Goal: Task Accomplishment & Management: Complete application form

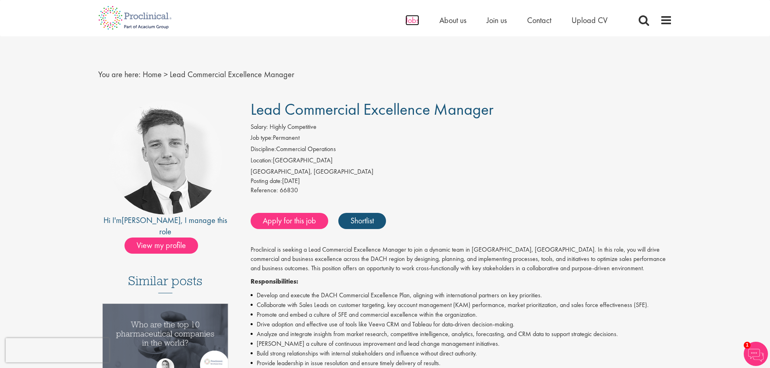
click at [411, 21] on span "Jobs" at bounding box center [413, 20] width 14 height 11
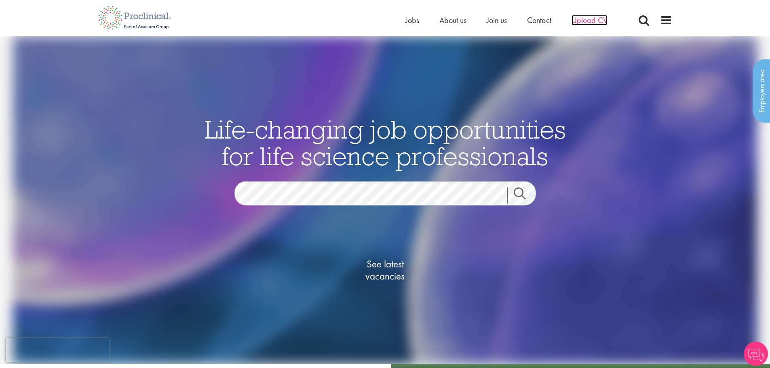
click at [591, 16] on span "Upload CV" at bounding box center [590, 20] width 36 height 11
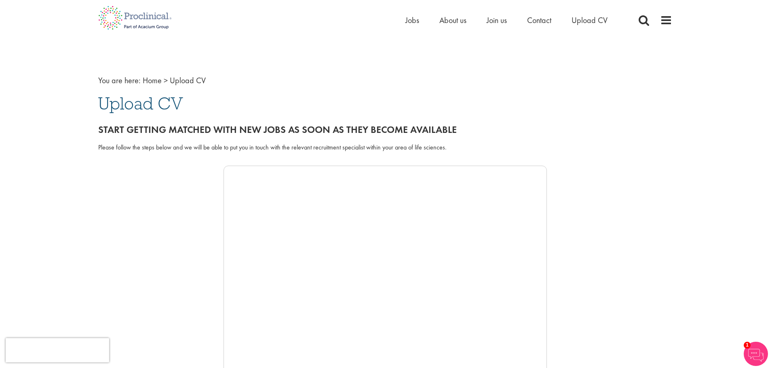
click at [155, 326] on div at bounding box center [385, 287] width 574 height 243
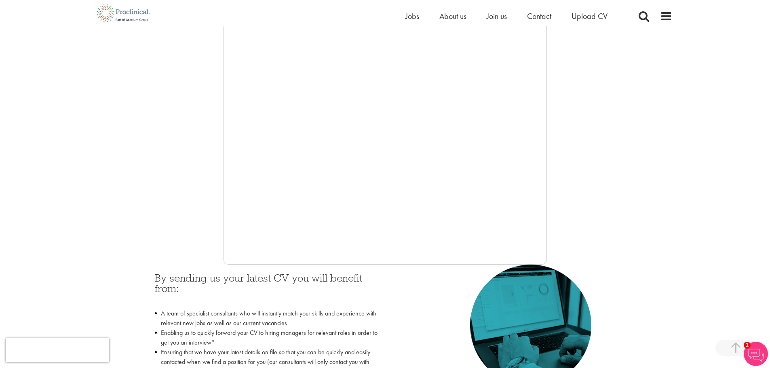
scroll to position [162, 0]
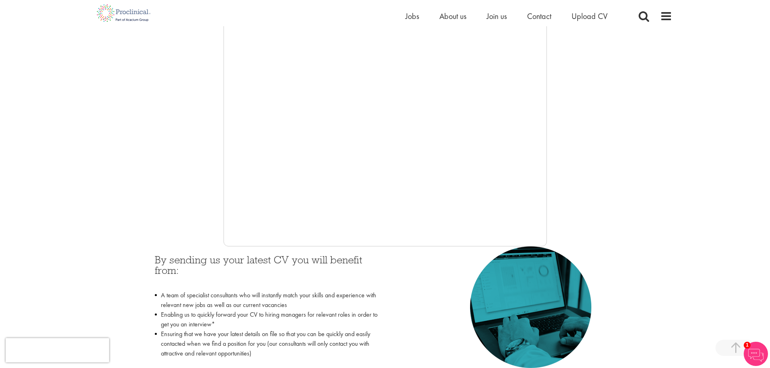
click at [179, 165] on div at bounding box center [385, 125] width 574 height 243
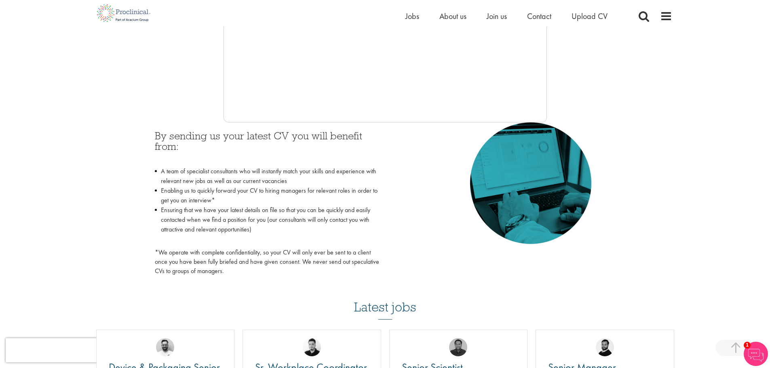
scroll to position [364, 0]
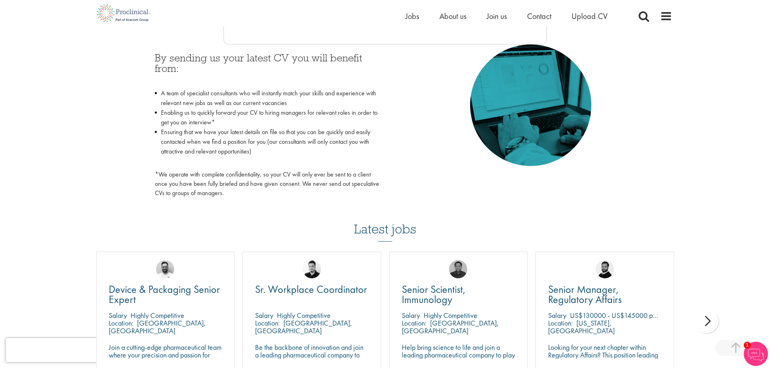
drag, startPoint x: 678, startPoint y: 87, endPoint x: 674, endPoint y: 88, distance: 4.2
click at [678, 87] on div "You are here: Home > Upload CV Upload CV Start getting matched with new jobs as…" at bounding box center [385, 127] width 770 height 982
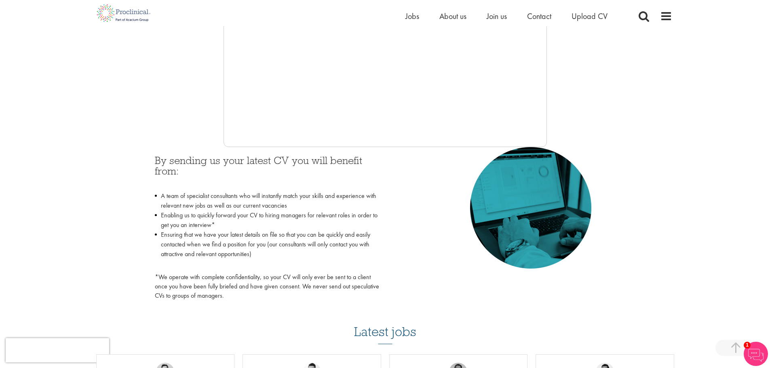
scroll to position [243, 0]
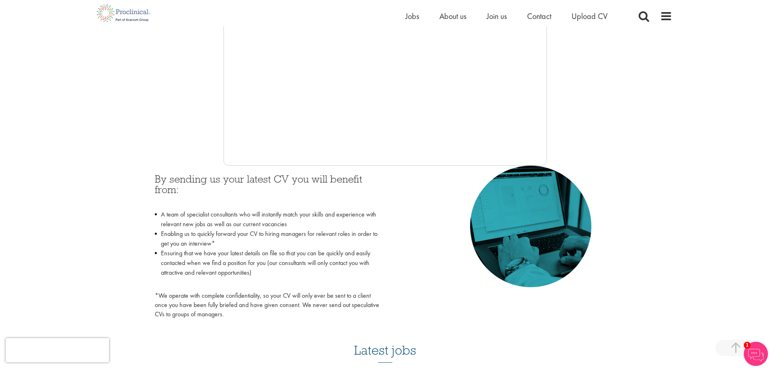
click at [181, 119] on div at bounding box center [385, 44] width 574 height 243
